Goal: Entertainment & Leisure: Consume media (video, audio)

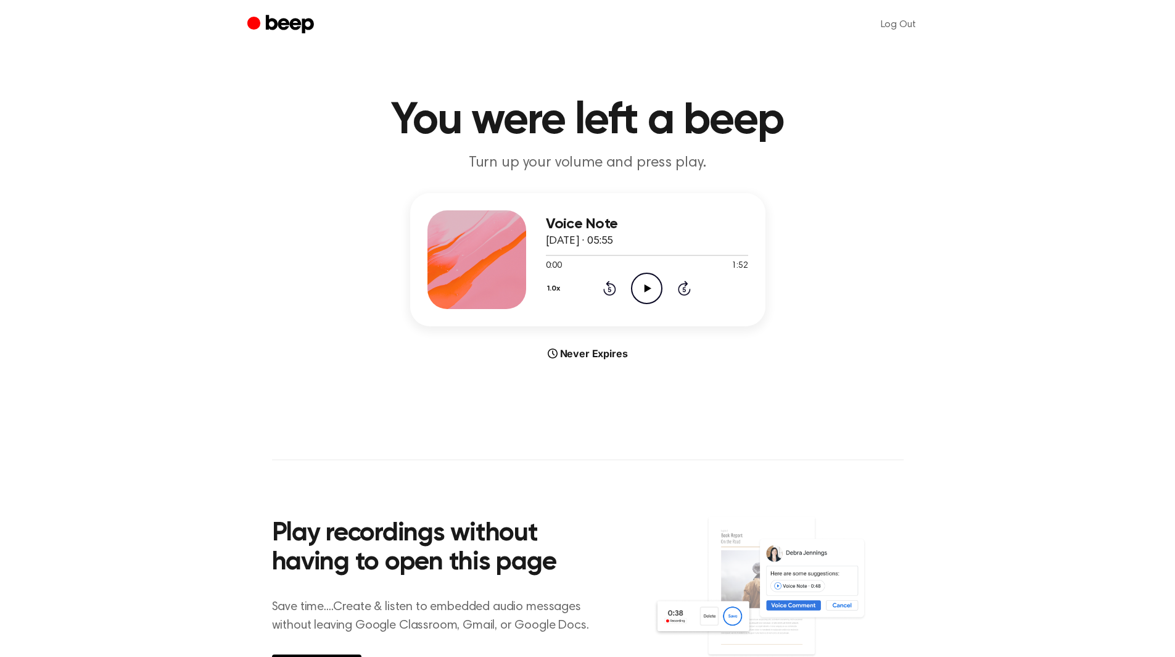
click at [658, 287] on icon "Play Audio" at bounding box center [646, 288] width 31 height 31
click at [634, 281] on icon "Pause Audio" at bounding box center [646, 288] width 31 height 31
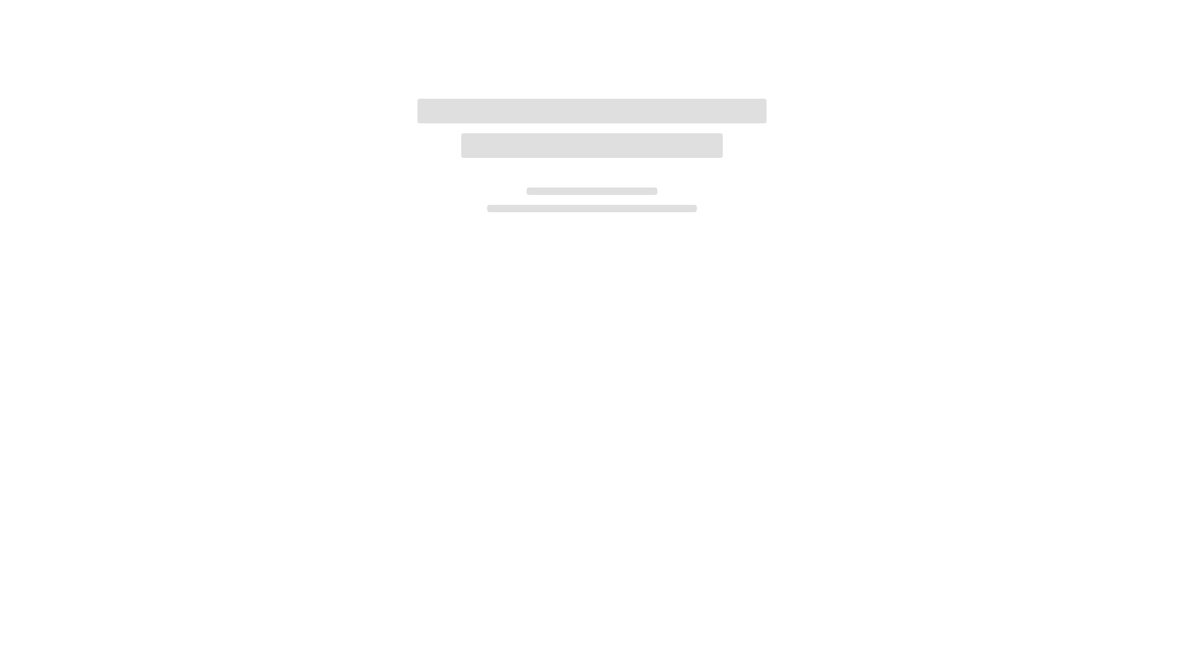
drag, startPoint x: 0, startPoint y: 0, endPoint x: 589, endPoint y: 345, distance: 683.1
click at [589, 345] on div at bounding box center [592, 328] width 1184 height 657
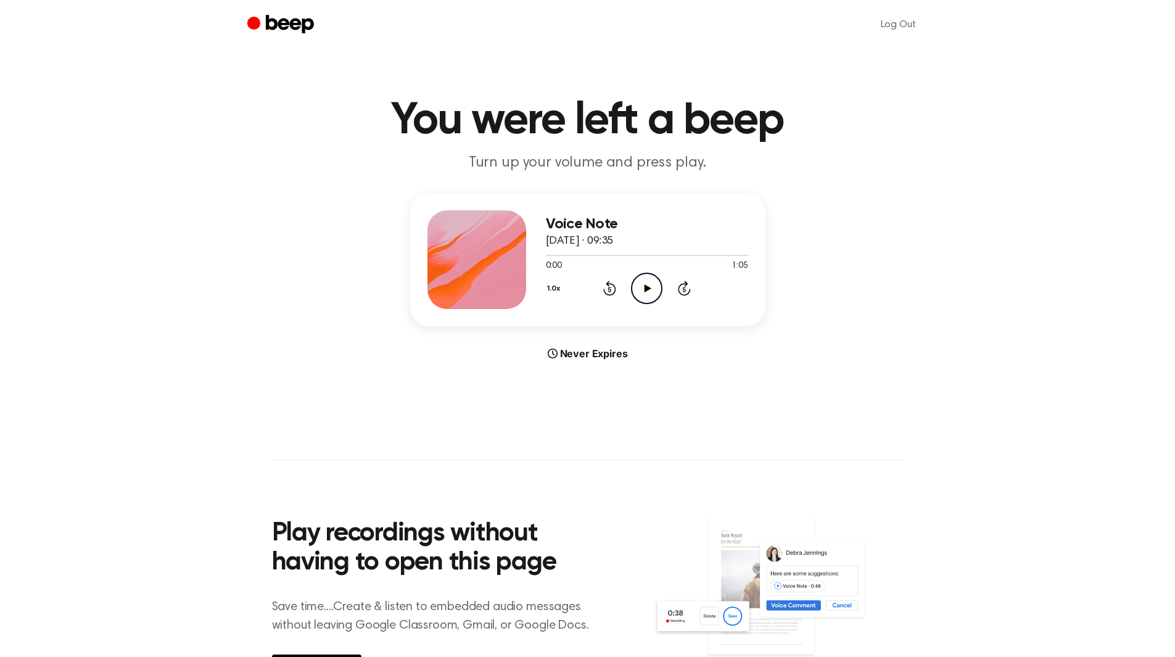
click at [655, 288] on icon "Play Audio" at bounding box center [646, 288] width 31 height 31
click at [637, 291] on icon "Pause Audio" at bounding box center [646, 288] width 31 height 31
